Goal: Information Seeking & Learning: Check status

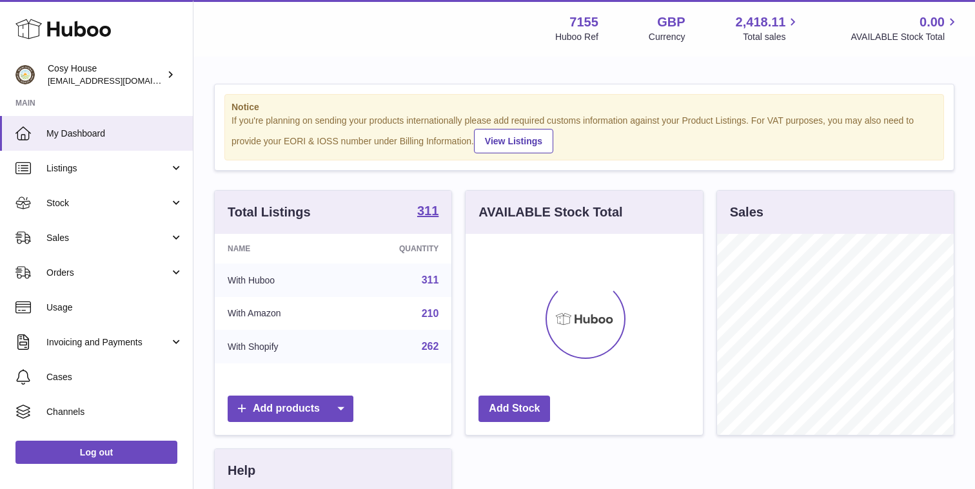
scroll to position [201, 237]
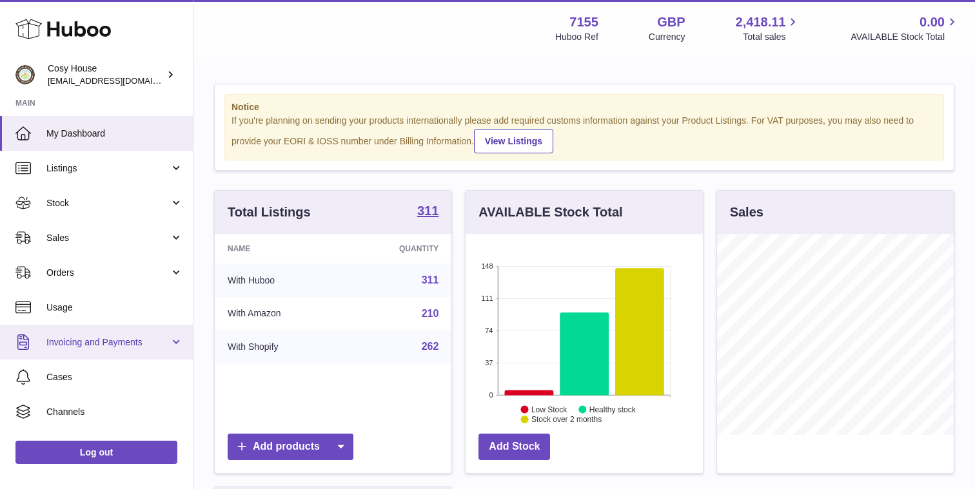
click at [172, 344] on link "Invoicing and Payments" at bounding box center [96, 342] width 193 height 35
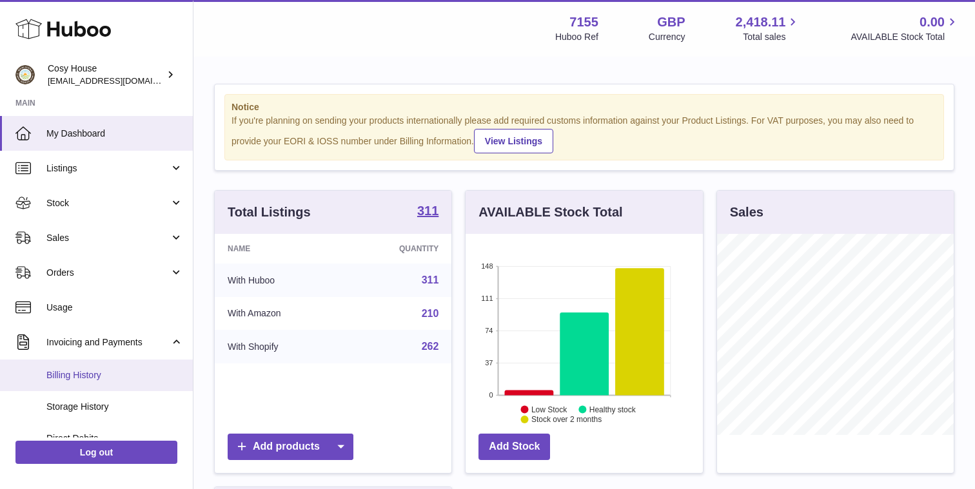
click at [141, 382] on link "Billing History" at bounding box center [96, 376] width 193 height 32
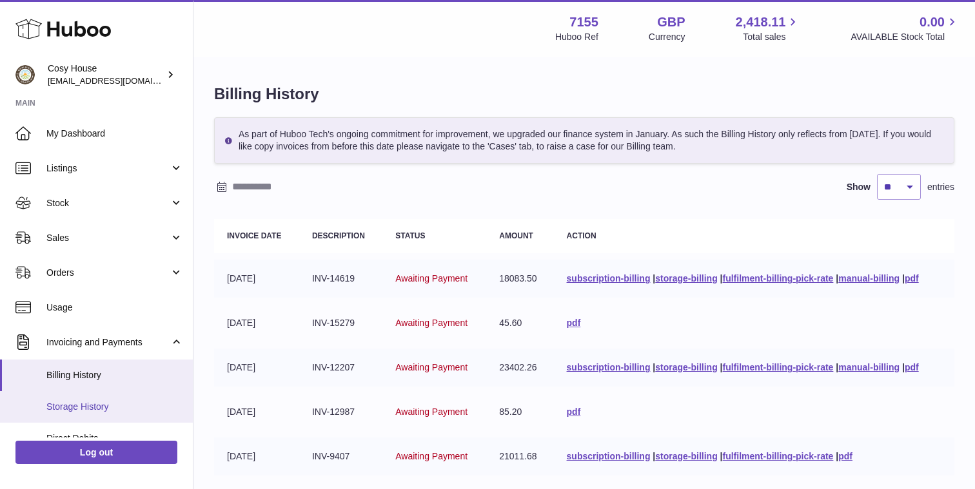
click at [142, 397] on link "Storage History" at bounding box center [96, 407] width 193 height 32
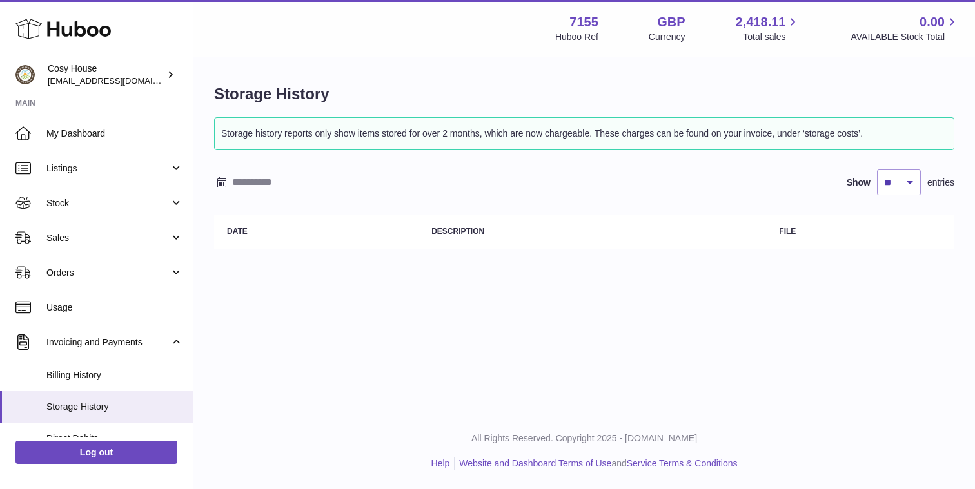
click at [224, 184] on icon at bounding box center [222, 182] width 10 height 10
click at [235, 210] on button "button" at bounding box center [227, 208] width 26 height 31
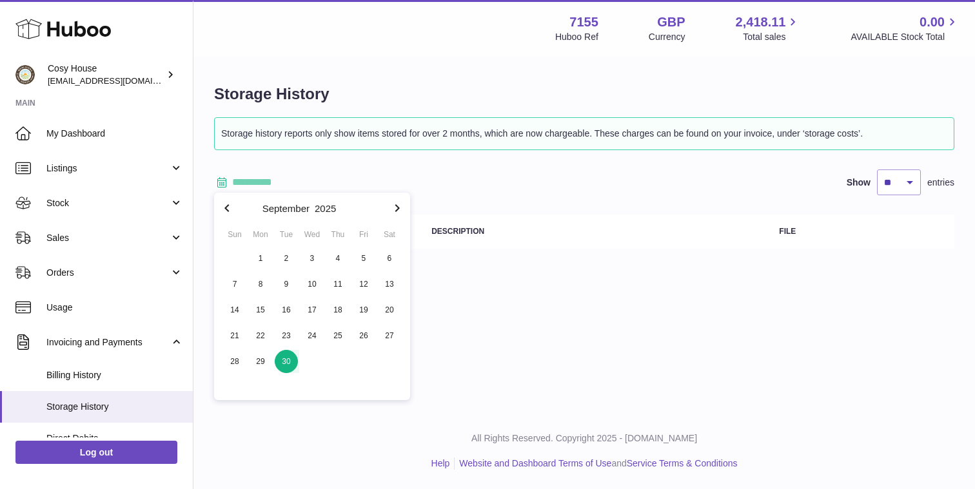
click at [281, 360] on span "30" at bounding box center [286, 361] width 23 height 23
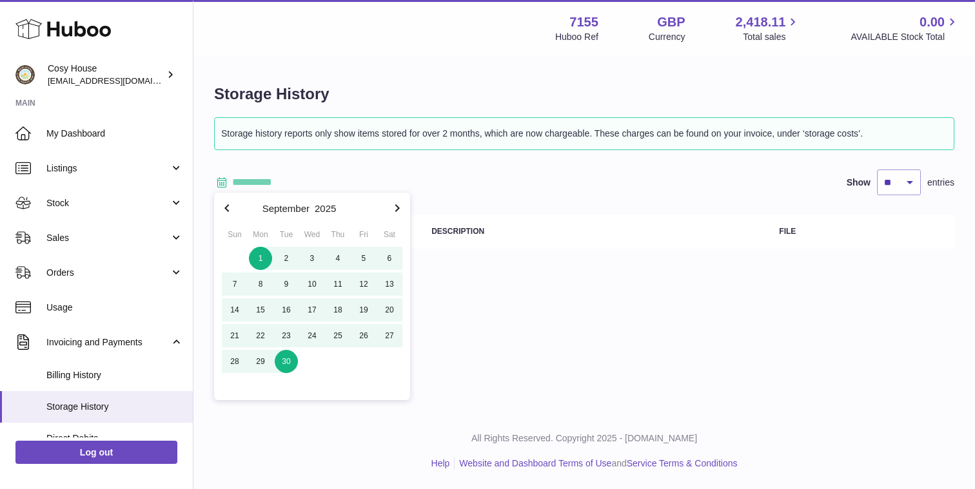
click at [264, 259] on span "1" at bounding box center [260, 258] width 23 height 23
type input "**********"
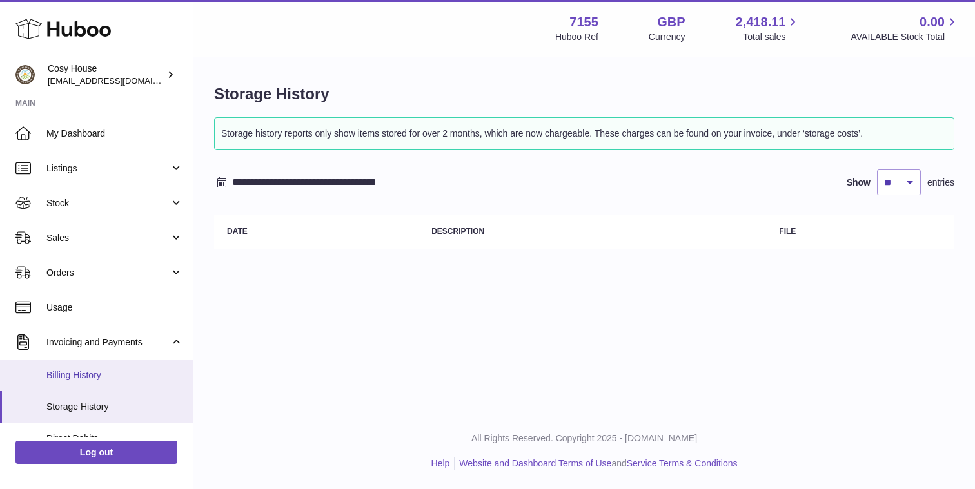
click at [103, 368] on link "Billing History" at bounding box center [96, 376] width 193 height 32
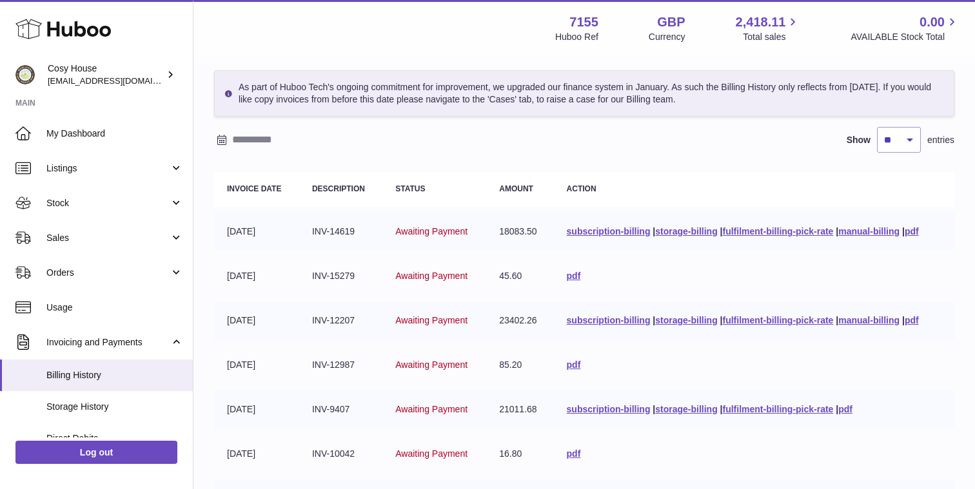
scroll to position [50, 0]
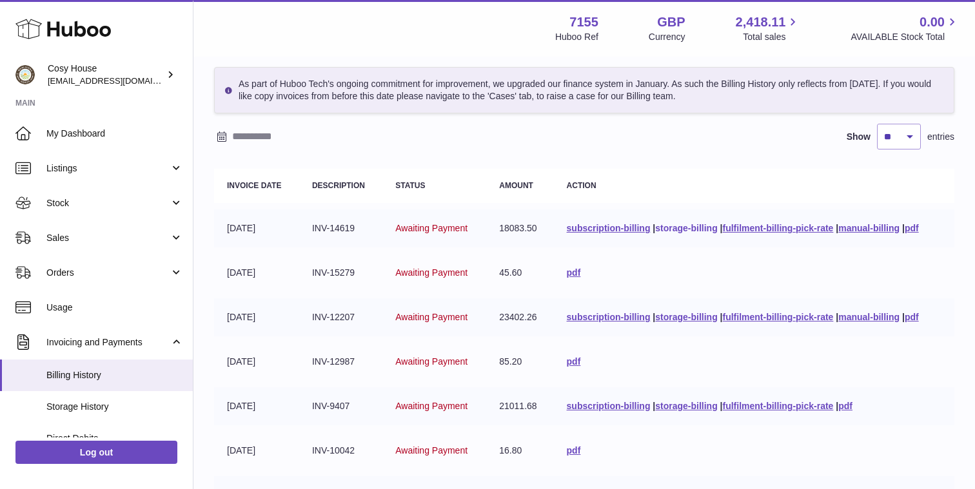
click at [690, 231] on link "storage-billing" at bounding box center [686, 228] width 62 height 10
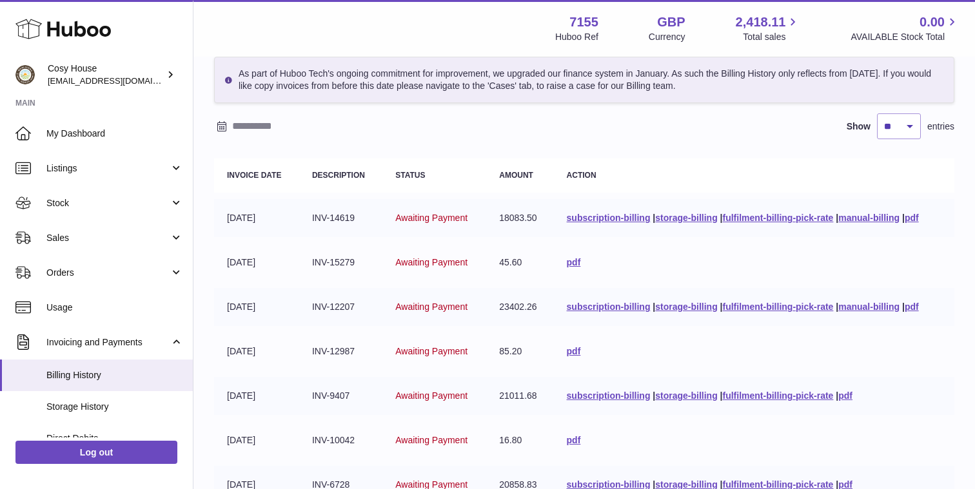
scroll to position [63, 0]
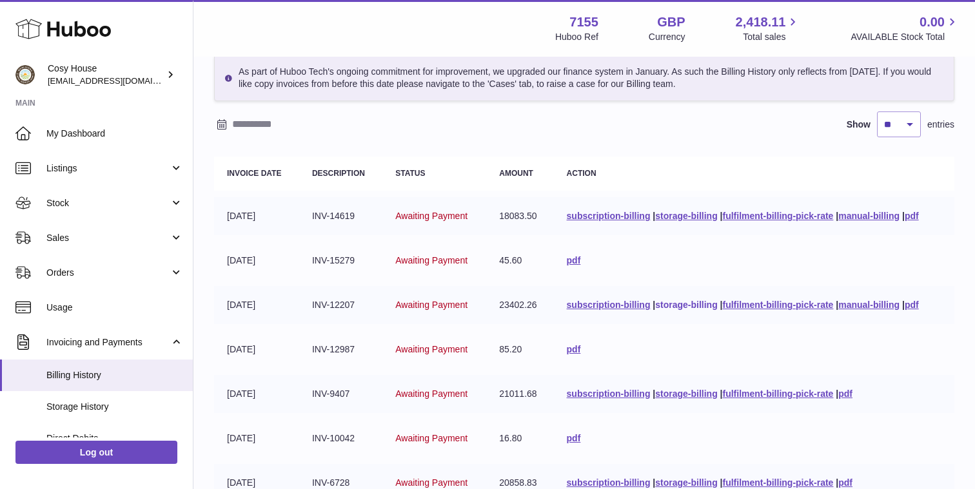
click at [671, 306] on link "storage-billing" at bounding box center [686, 305] width 62 height 10
click at [679, 395] on link "storage-billing" at bounding box center [686, 394] width 62 height 10
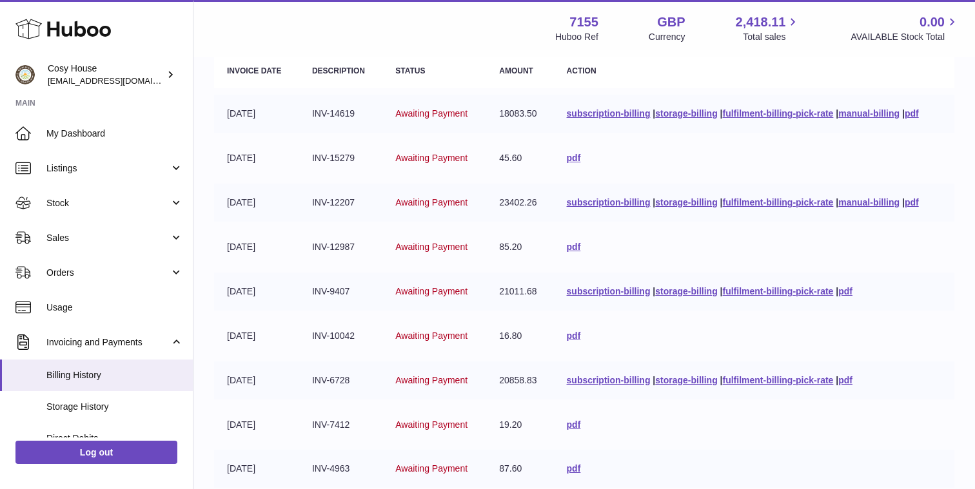
scroll to position [170, 0]
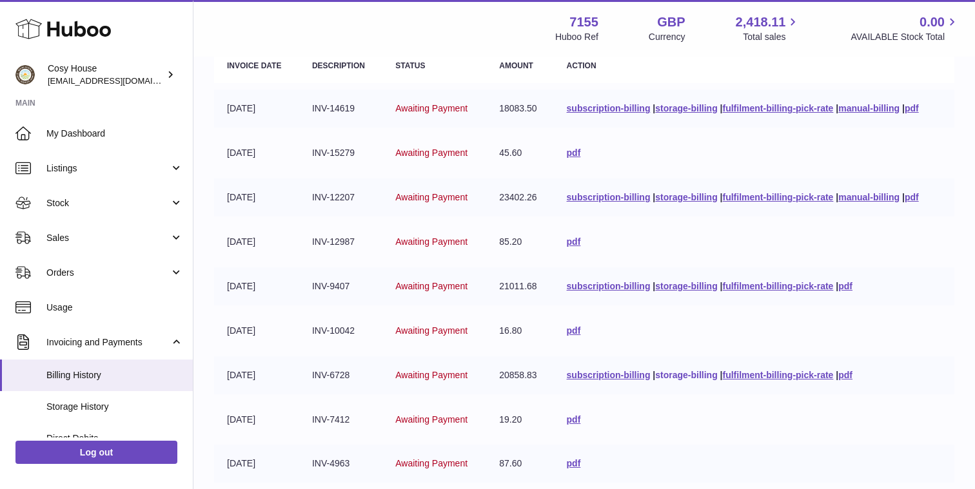
click at [672, 377] on link "storage-billing" at bounding box center [686, 375] width 62 height 10
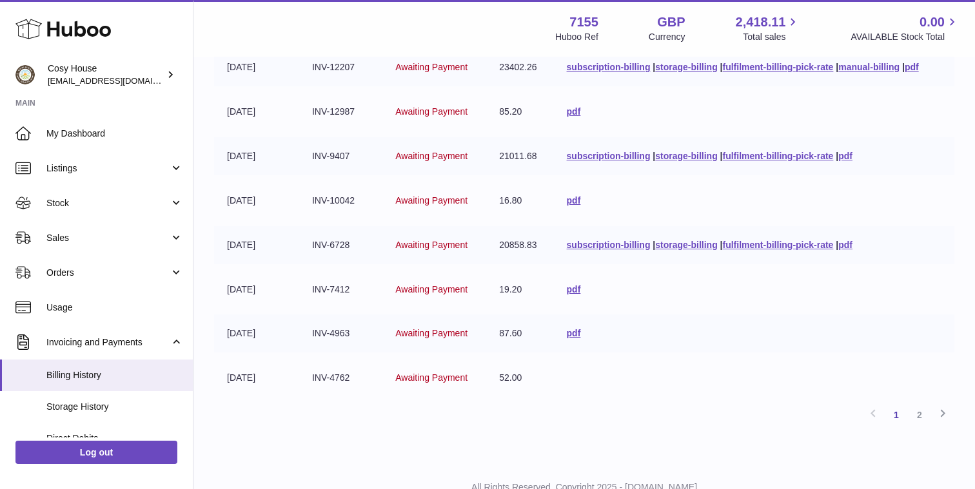
scroll to position [337, 0]
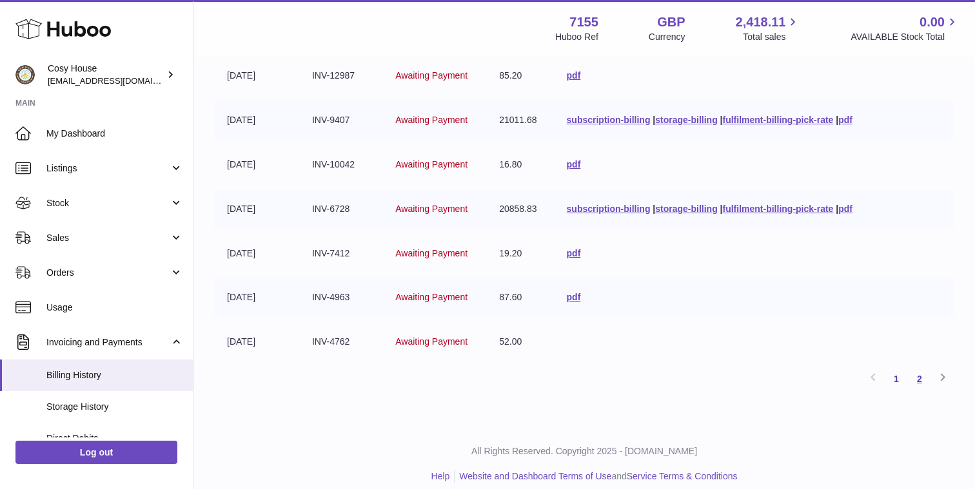
click at [922, 378] on link "2" at bounding box center [919, 379] width 23 height 23
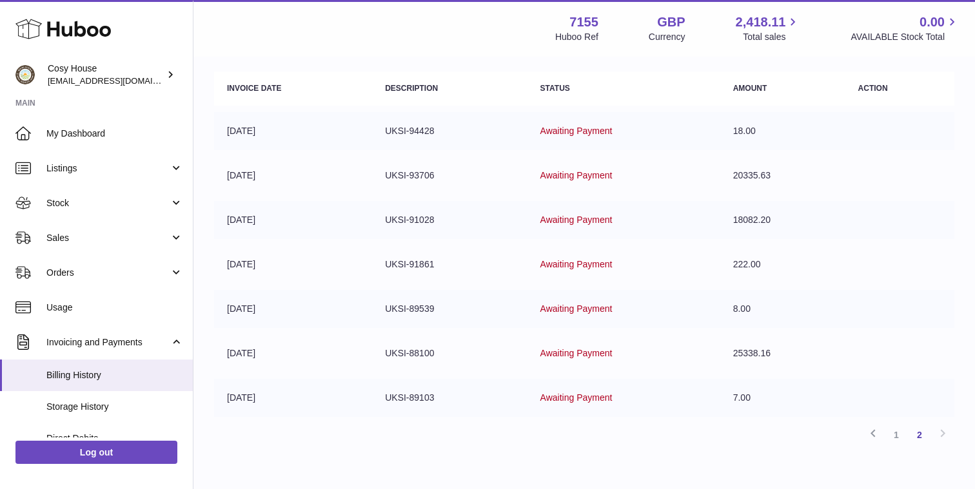
scroll to position [216, 0]
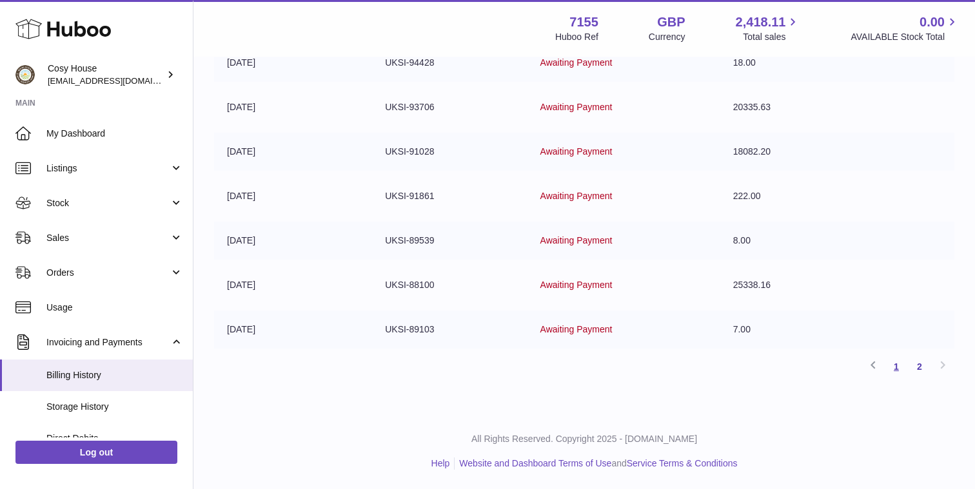
click at [896, 368] on link "1" at bounding box center [896, 366] width 23 height 23
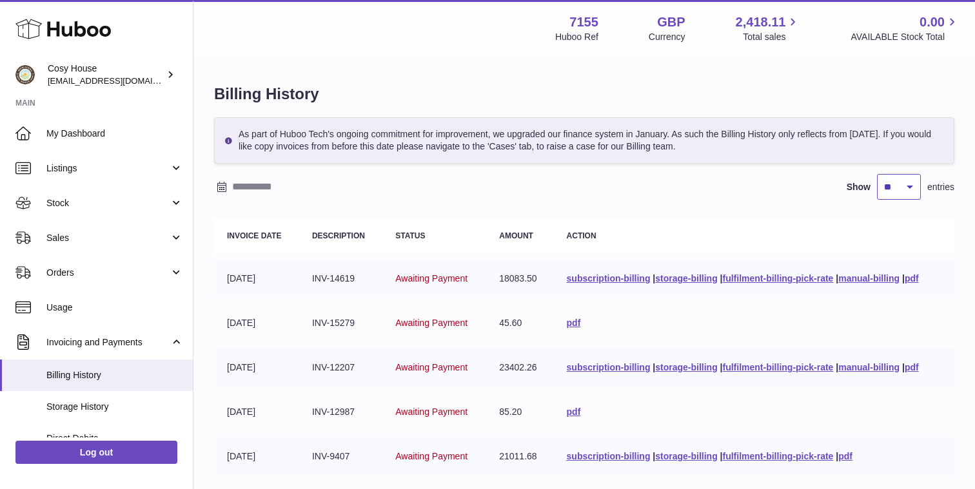
click at [903, 187] on select "** ** ** ***" at bounding box center [899, 187] width 44 height 26
select select "***"
click at [877, 174] on select "** ** ** ***" at bounding box center [899, 187] width 44 height 26
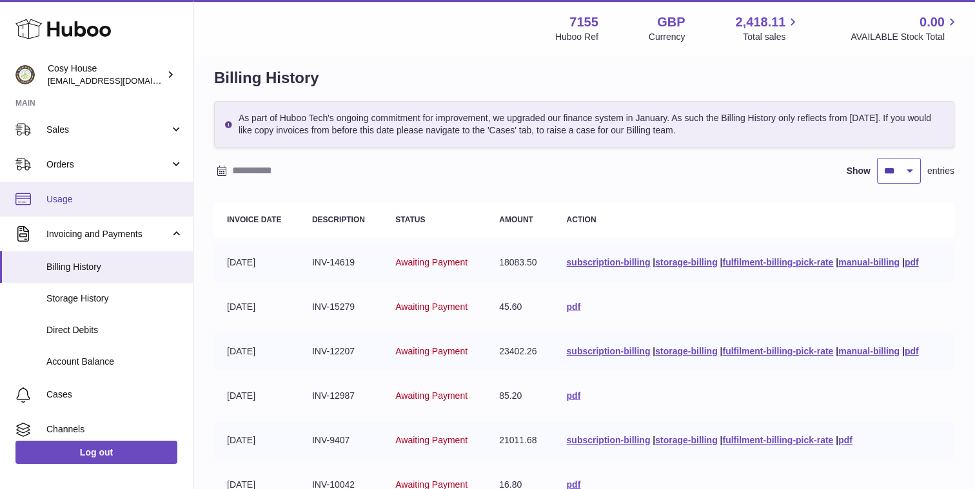
scroll to position [187, 0]
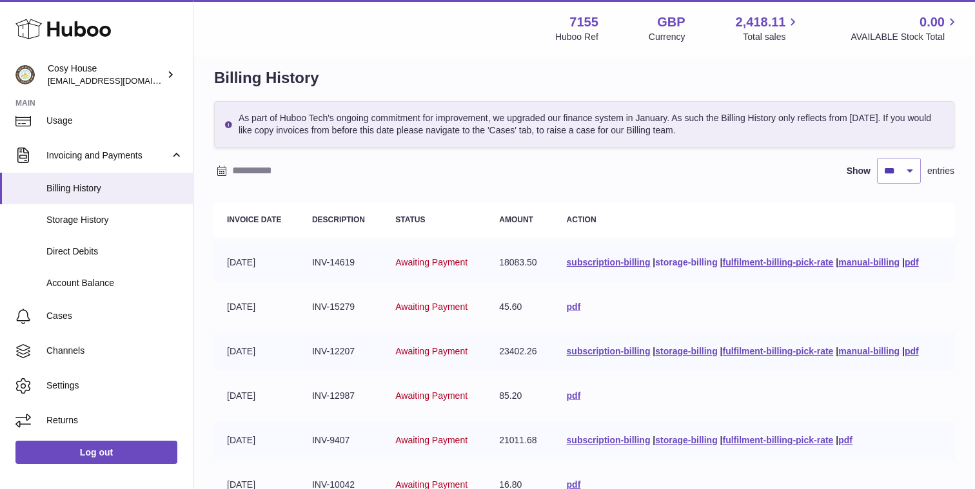
click at [678, 264] on link "storage-billing" at bounding box center [686, 262] width 62 height 10
